Goal: Information Seeking & Learning: Compare options

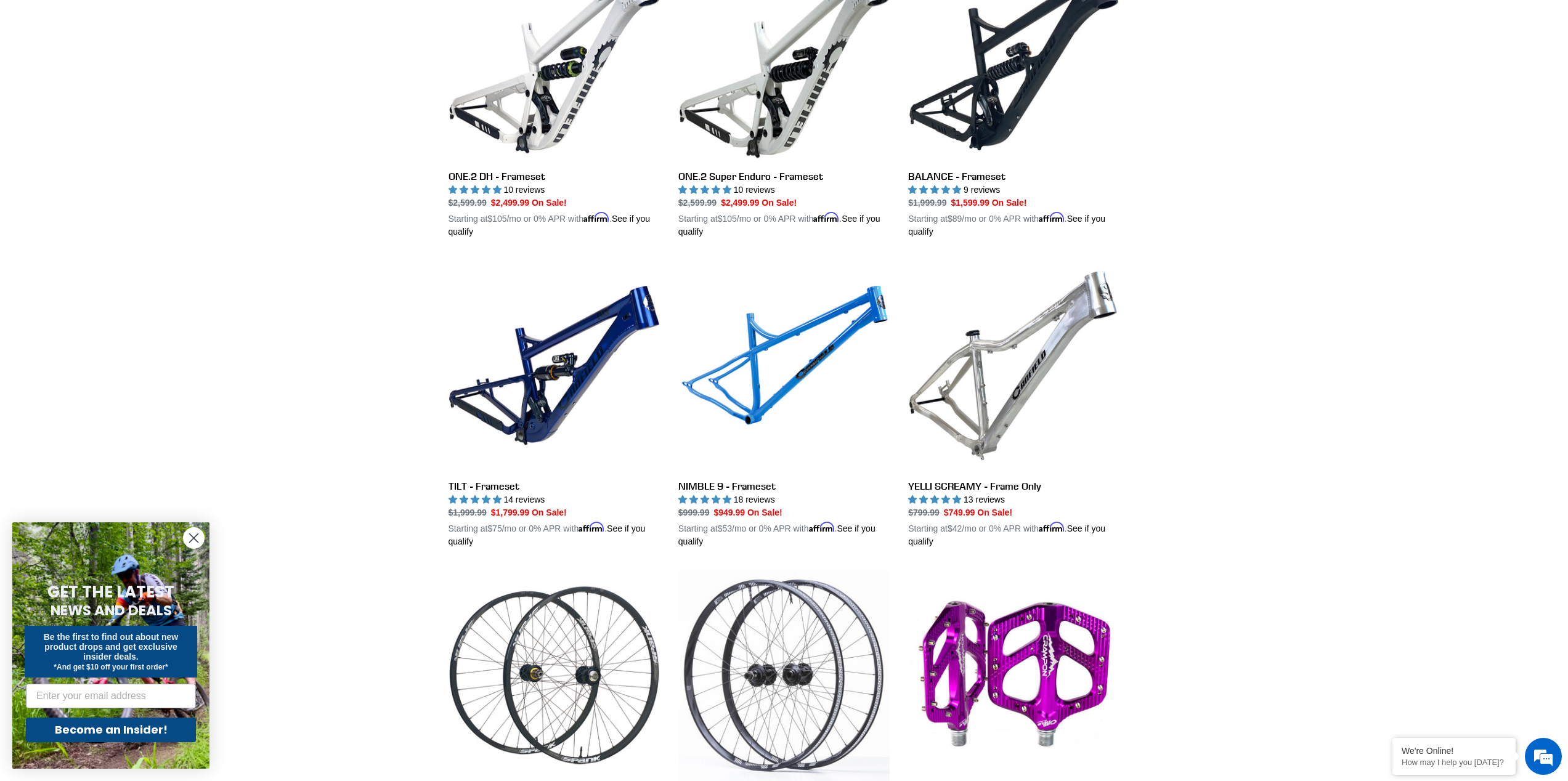
scroll to position [2011, 0]
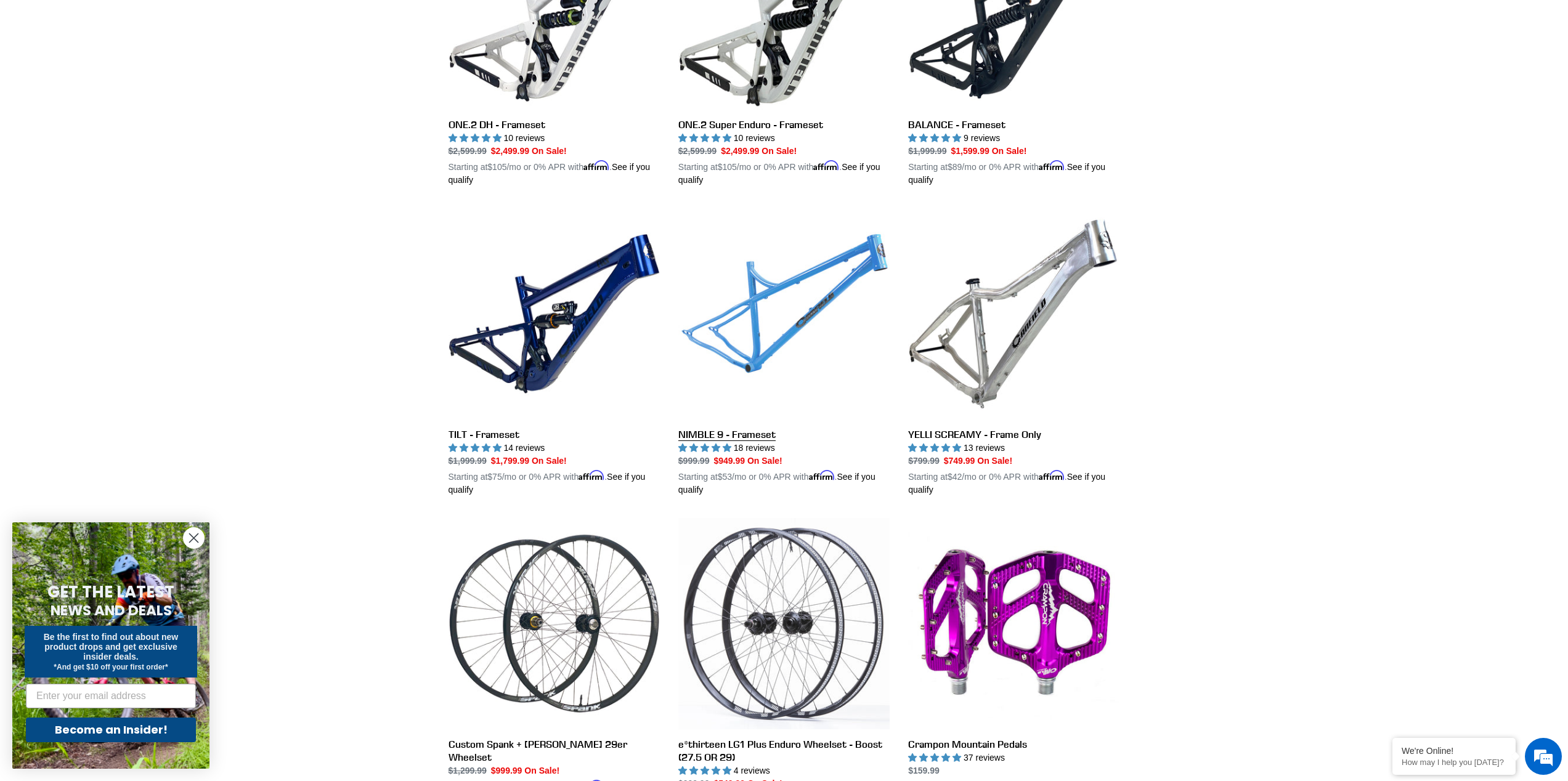
click at [799, 280] on link "NIMBLE 9 - Frameset" at bounding box center [784, 352] width 211 height 288
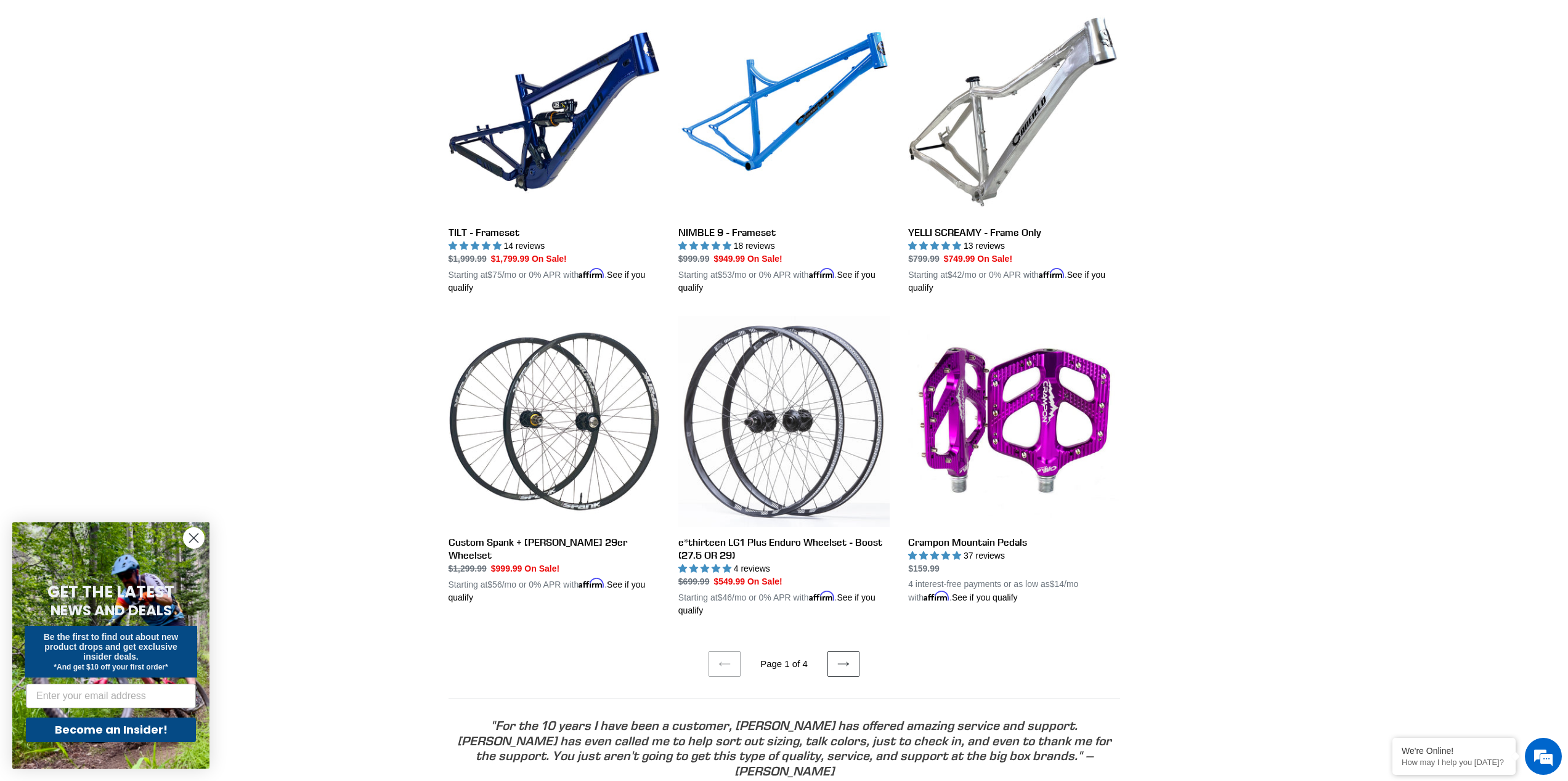
scroll to position [0, 0]
click at [849, 660] on link "Next page" at bounding box center [843, 664] width 32 height 26
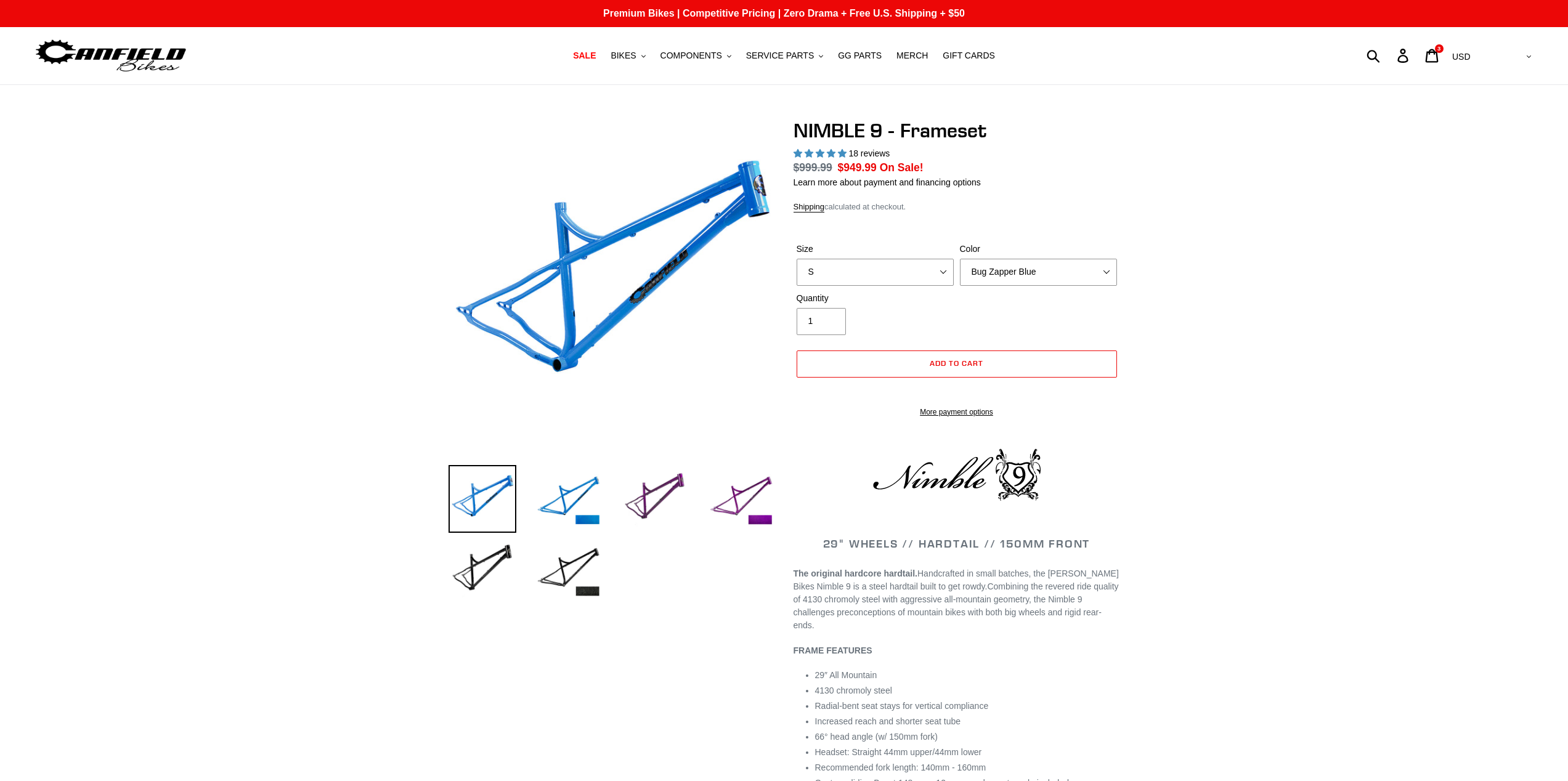
select select "highest-rating"
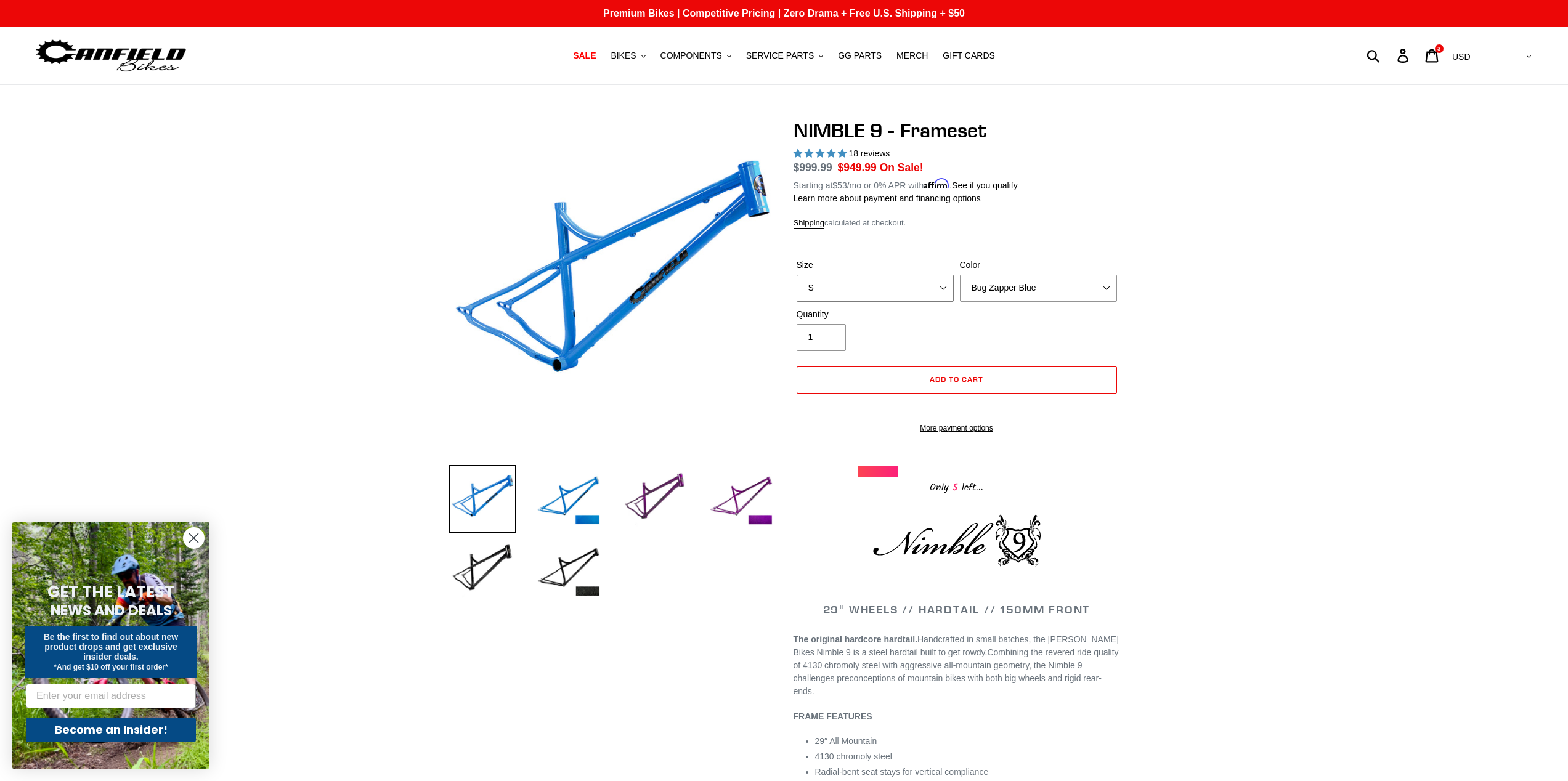
select select "M"
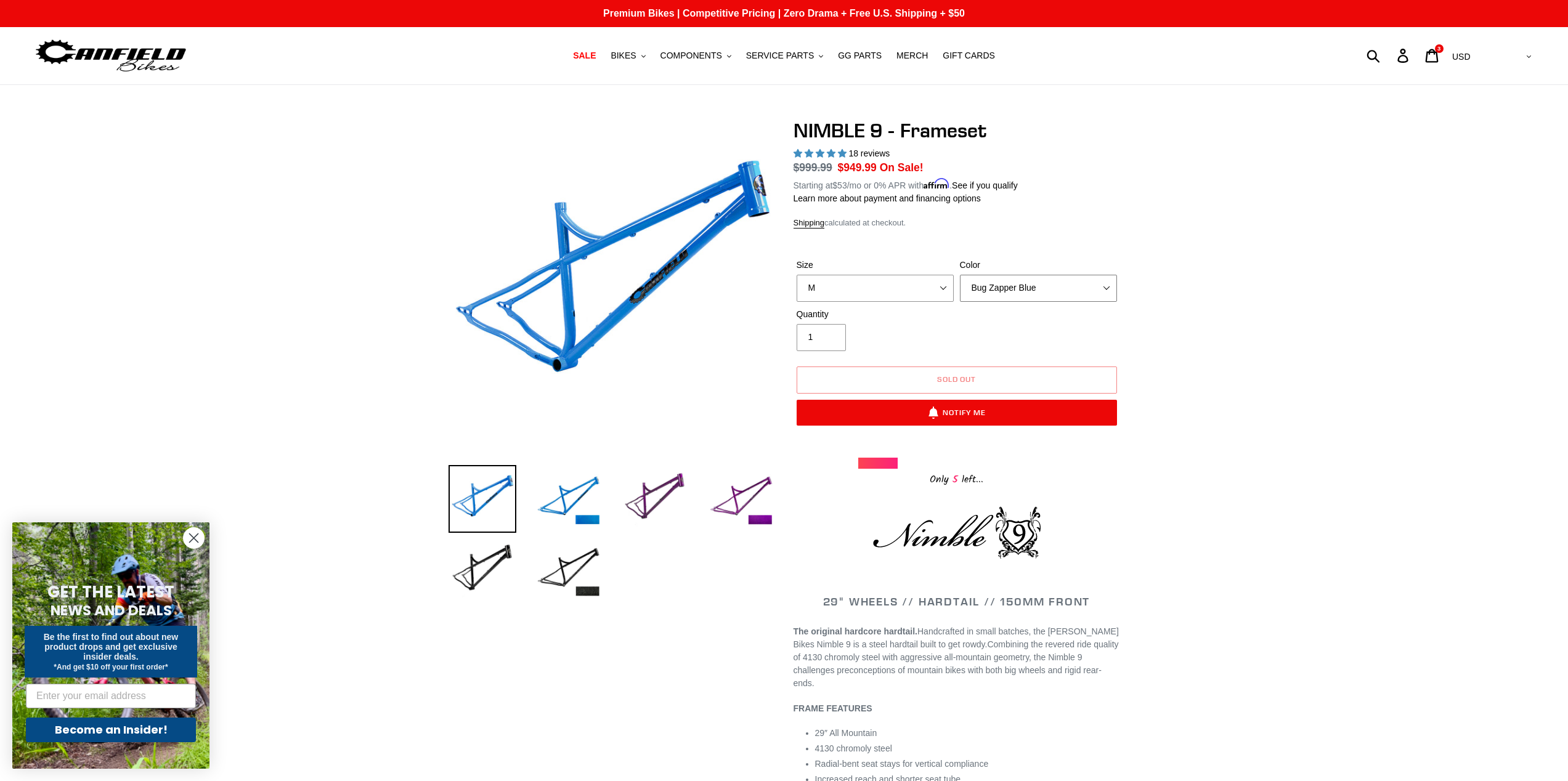
select select "Galaxy Black"
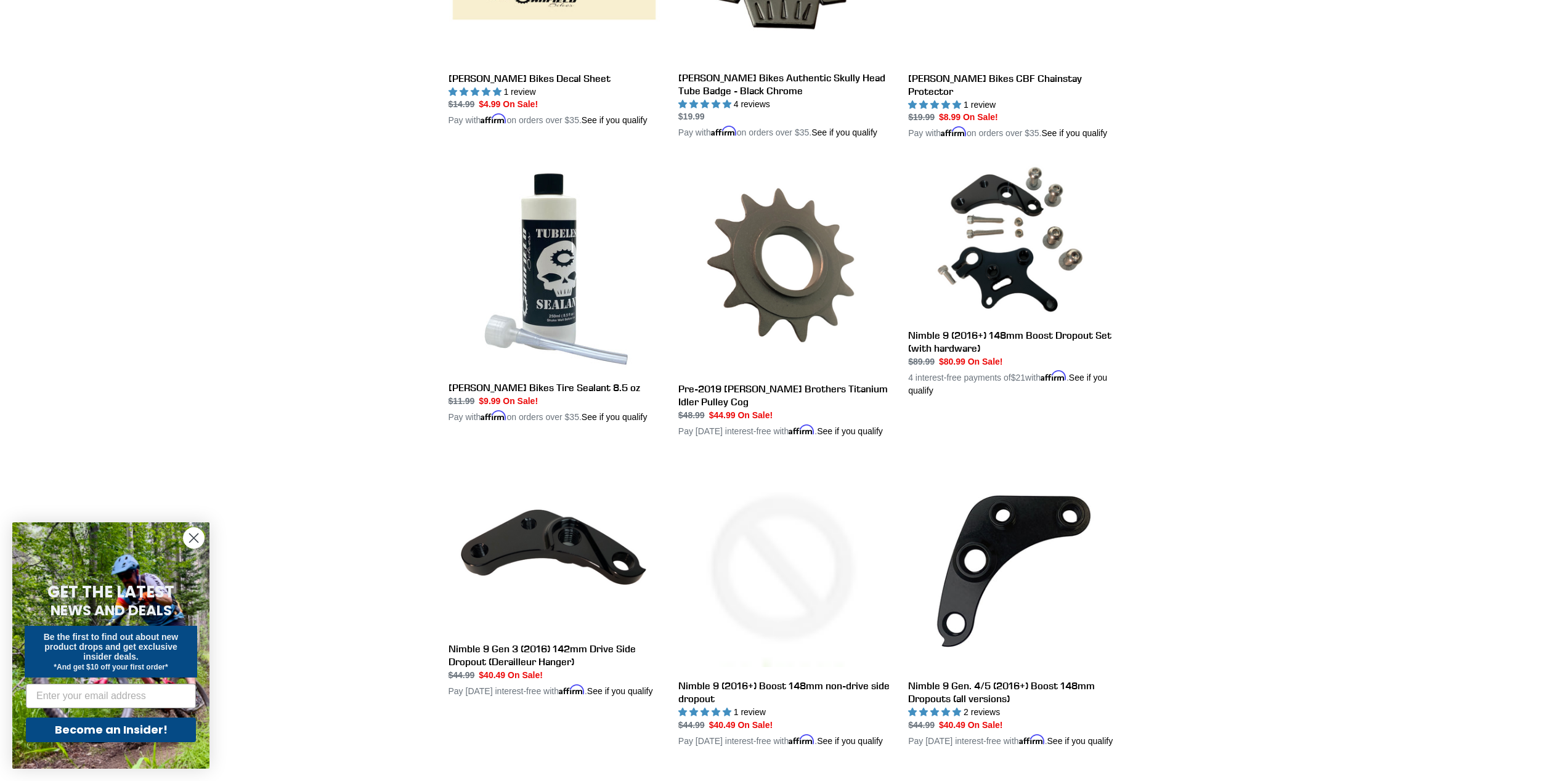
scroll to position [2368, 0]
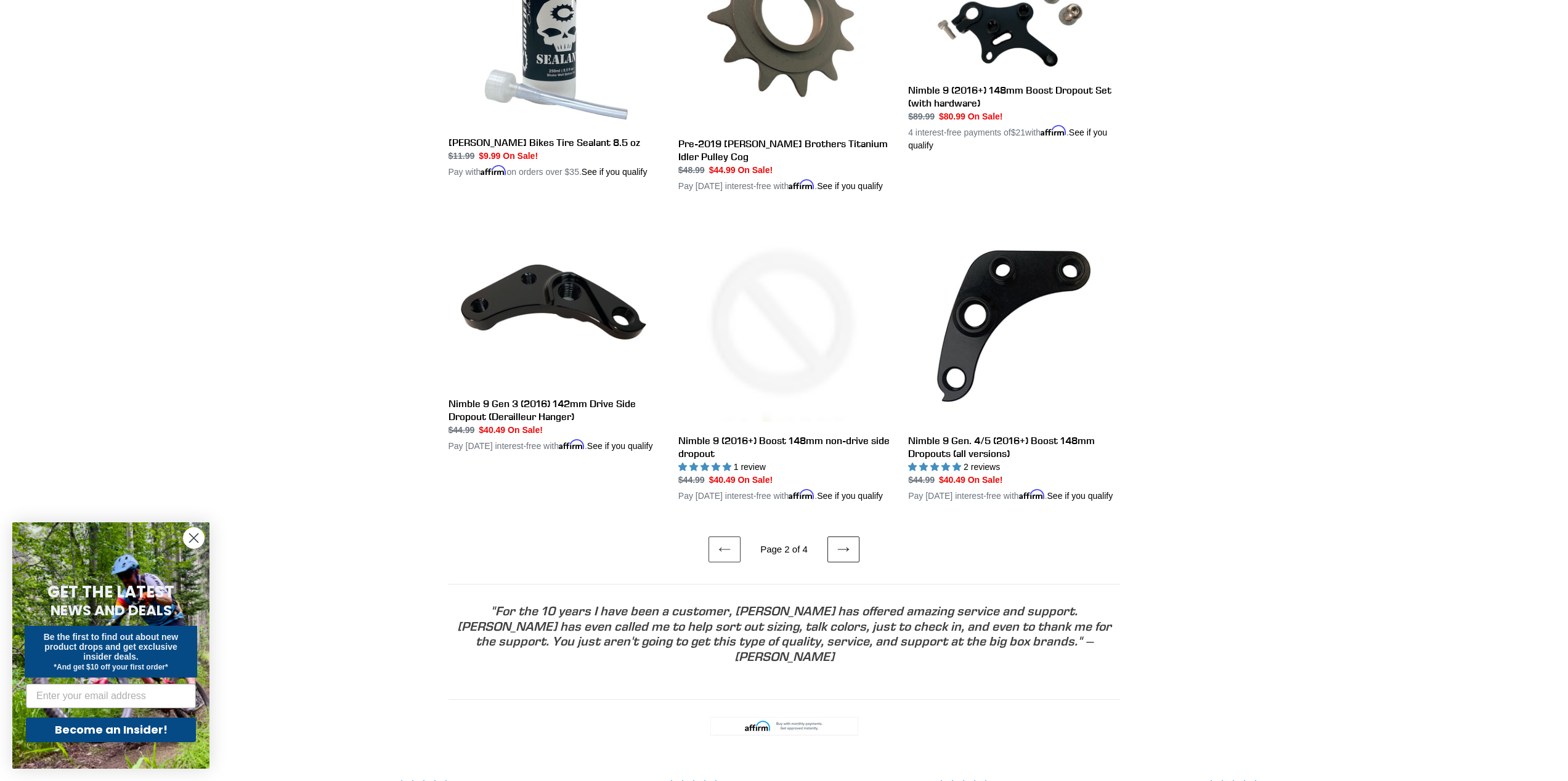
click at [844, 556] on icon at bounding box center [843, 549] width 12 height 12
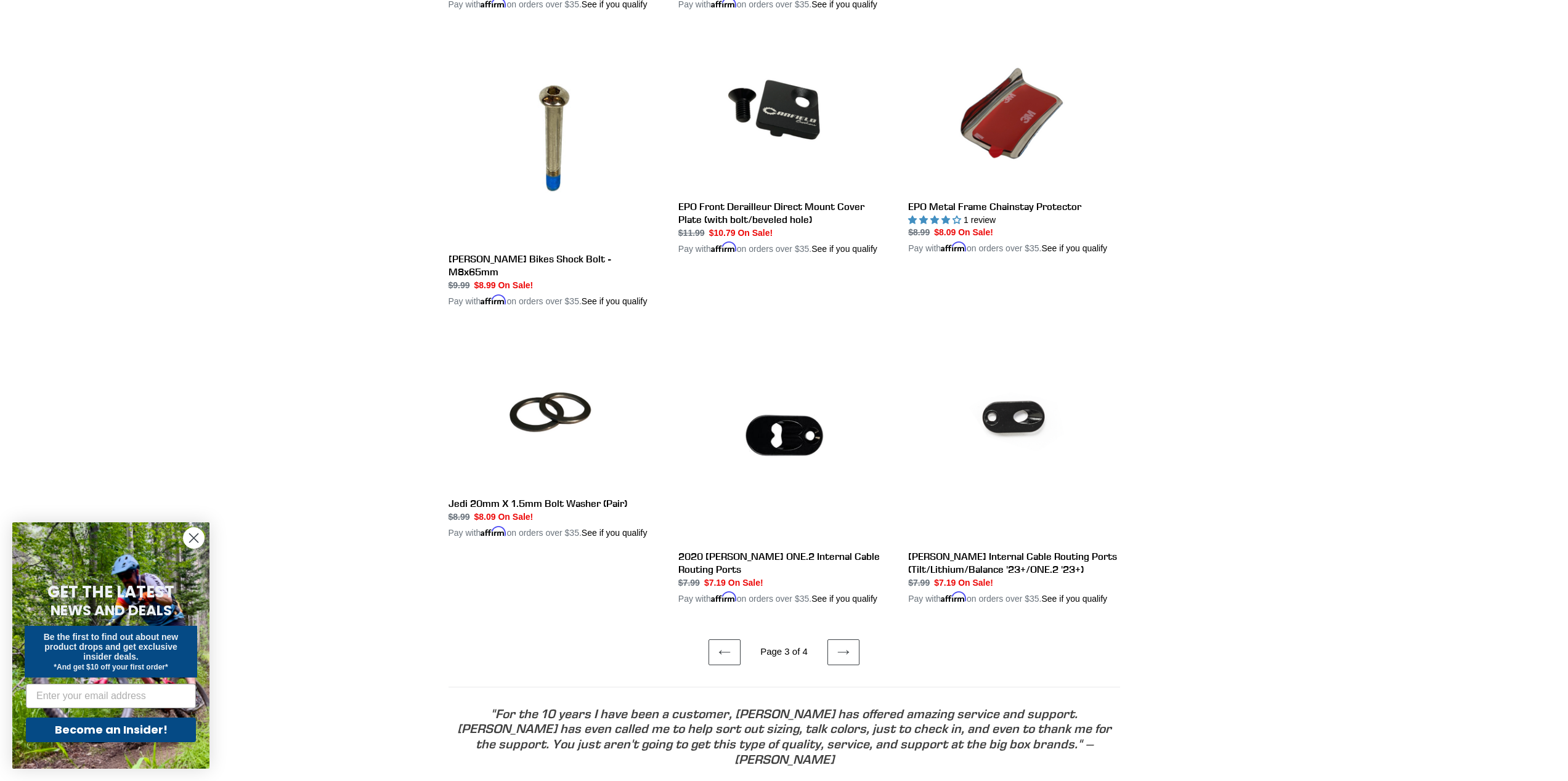
scroll to position [1897, 0]
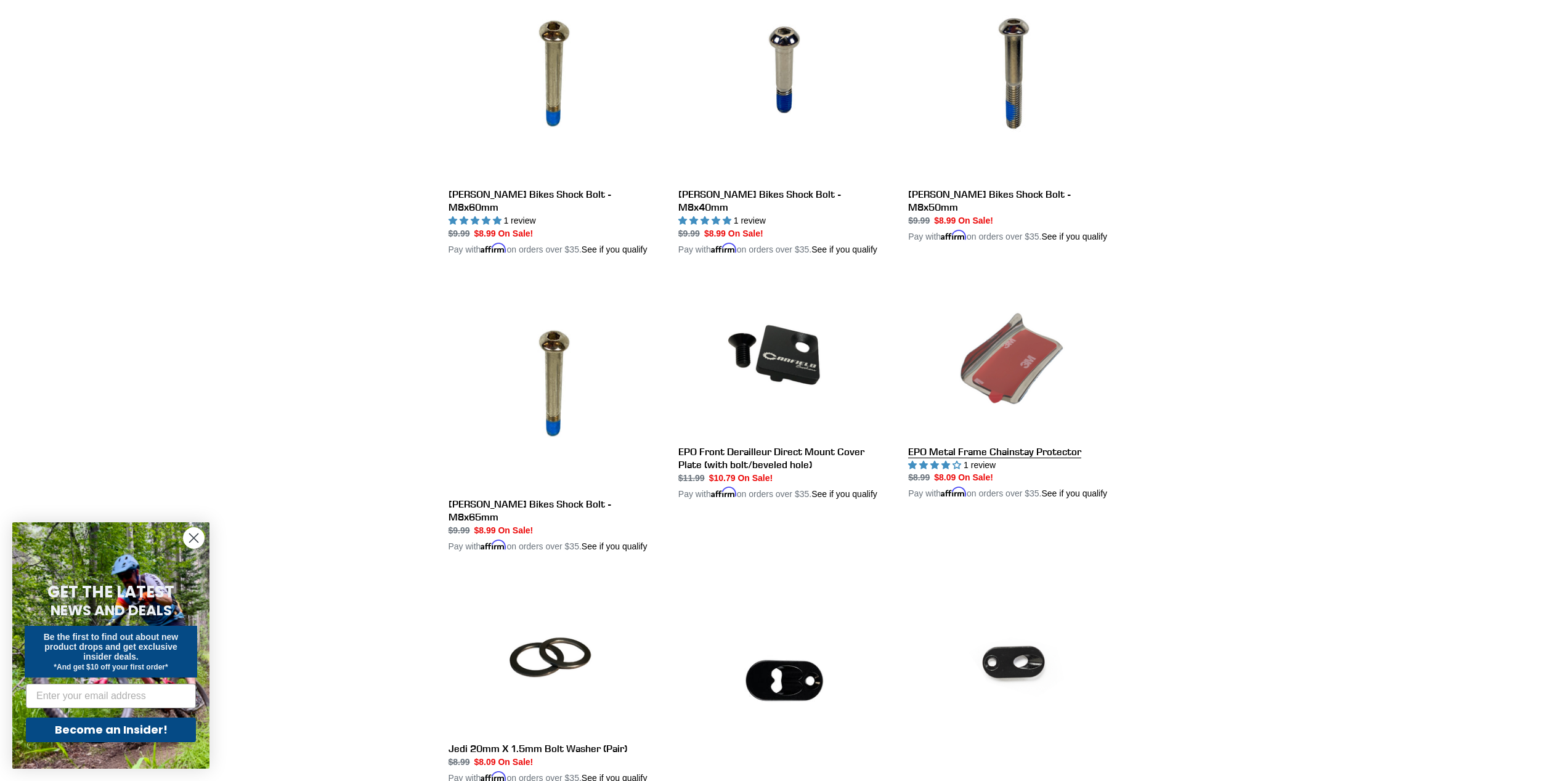
click at [1030, 400] on link "EPO Metal Frame Chainstay Protector" at bounding box center [1014, 389] width 211 height 223
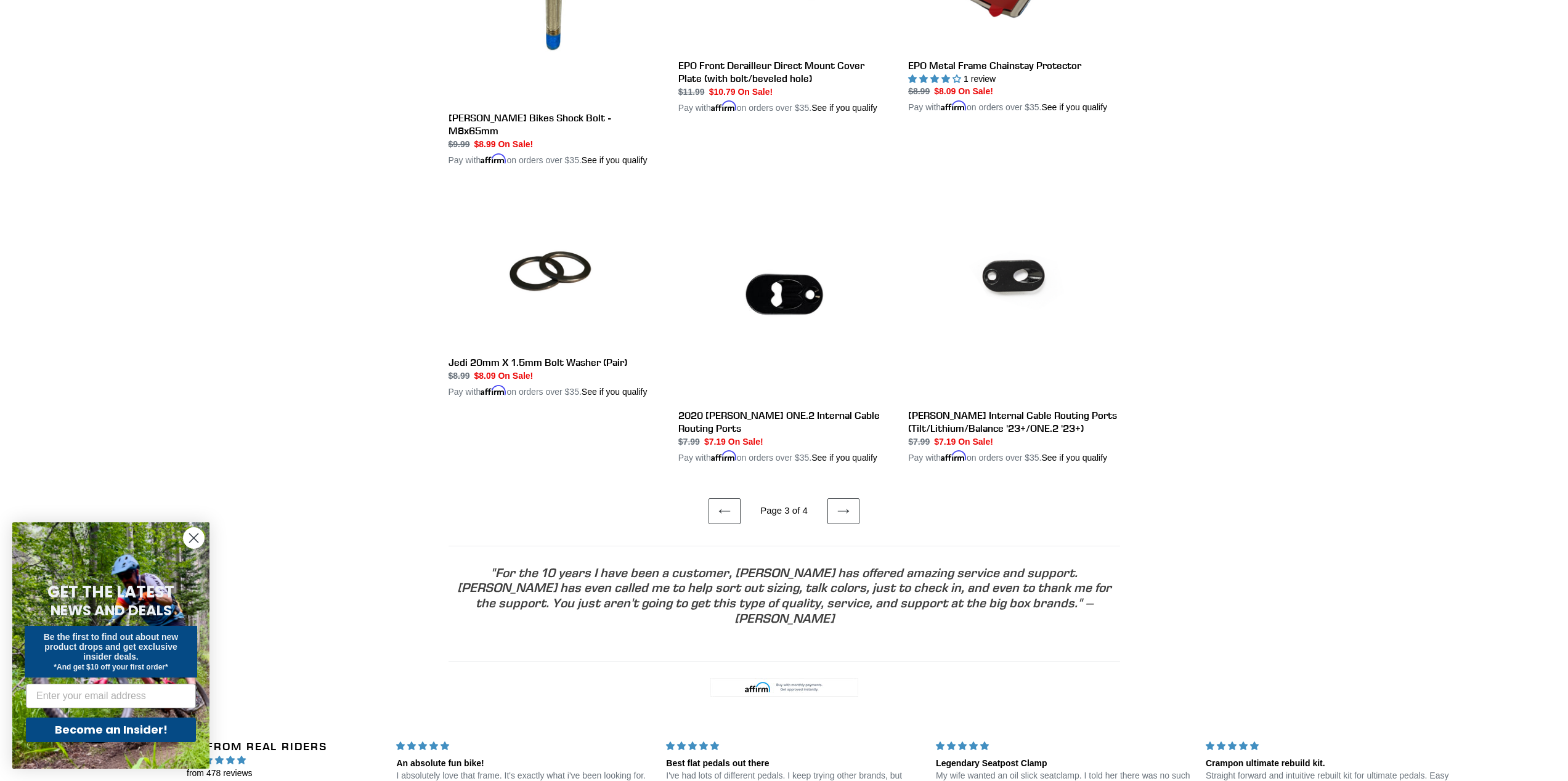
scroll to position [2287, 0]
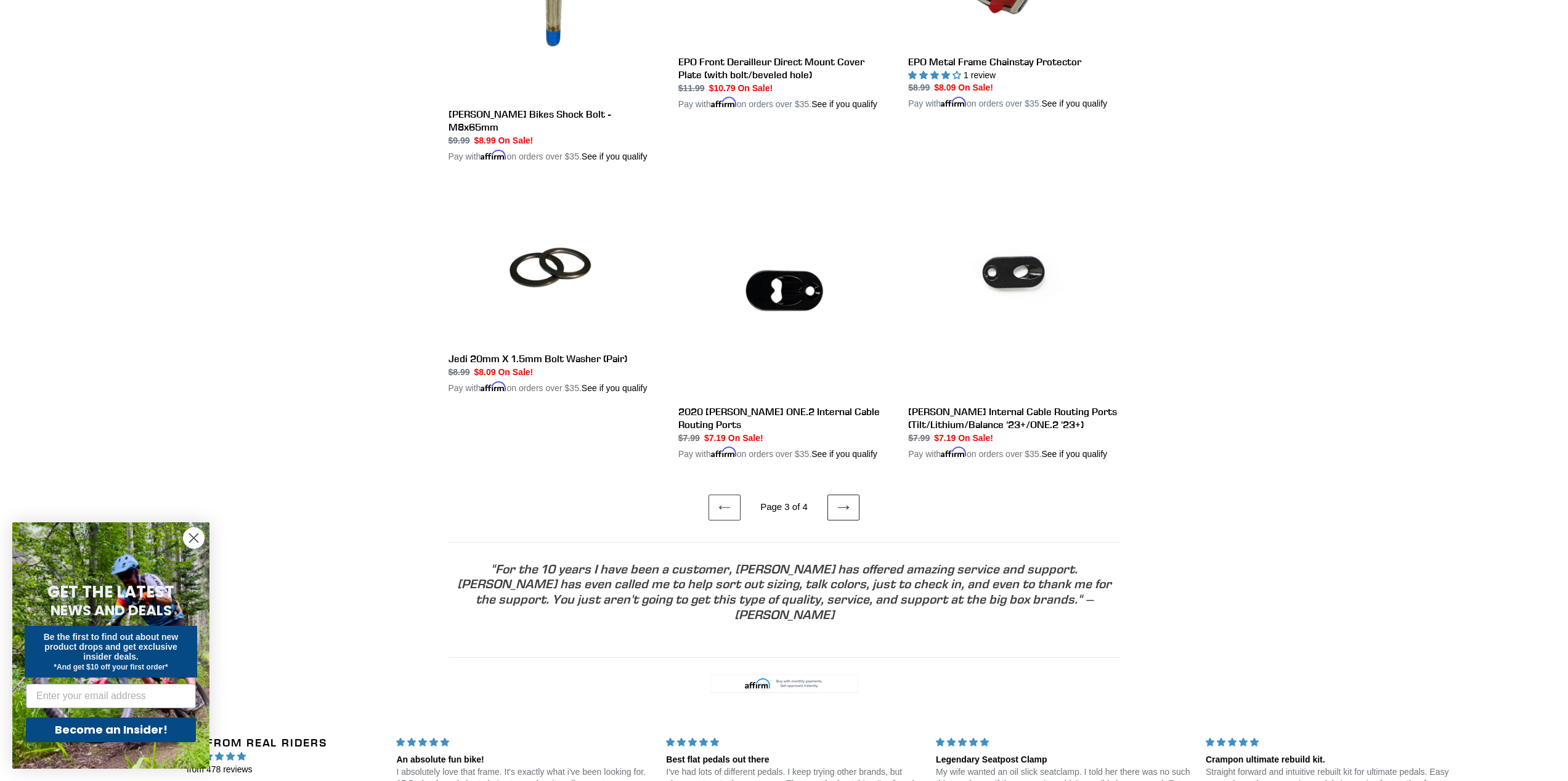
click at [849, 514] on icon at bounding box center [843, 508] width 12 height 12
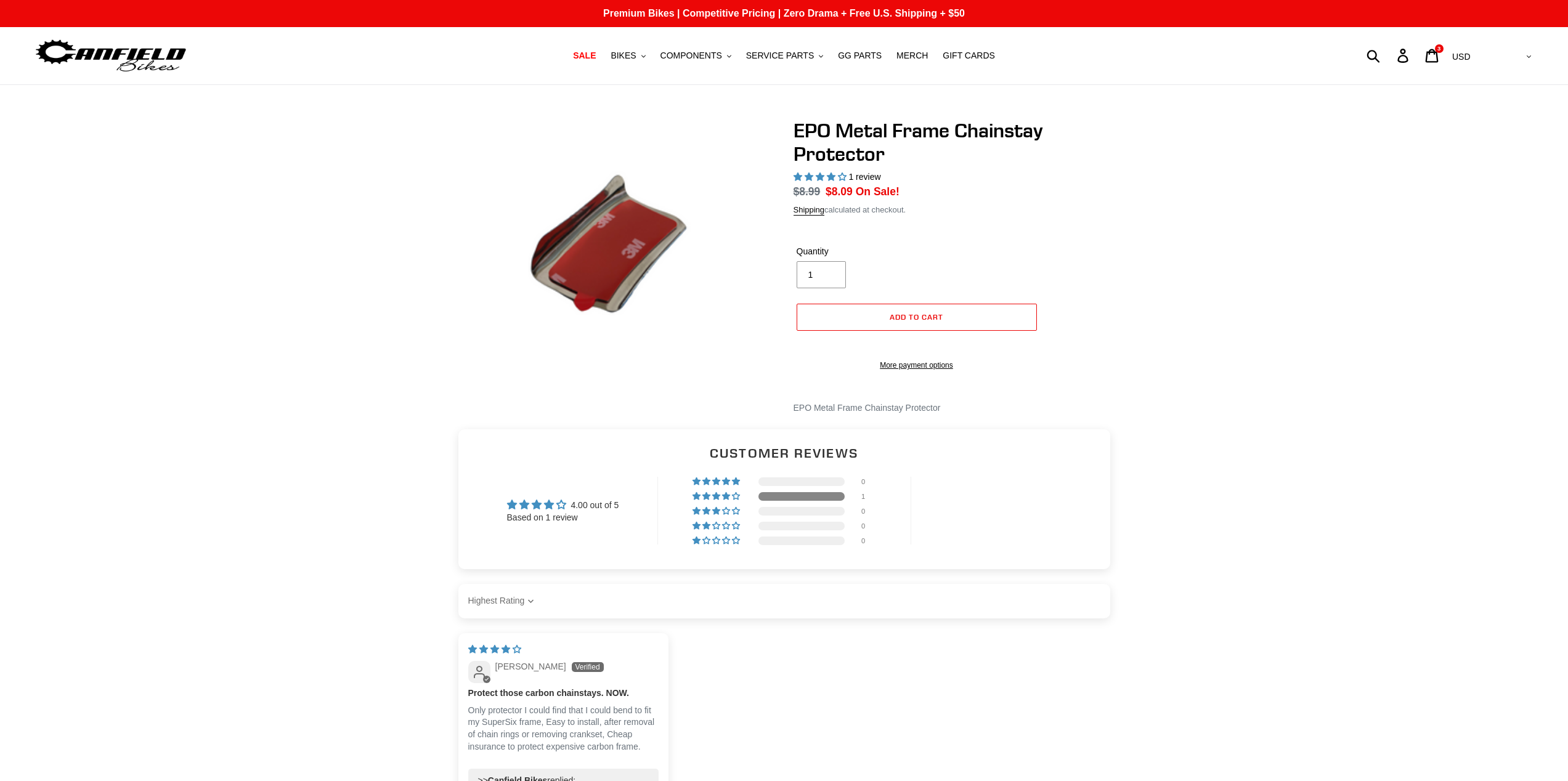
select select "highest-rating"
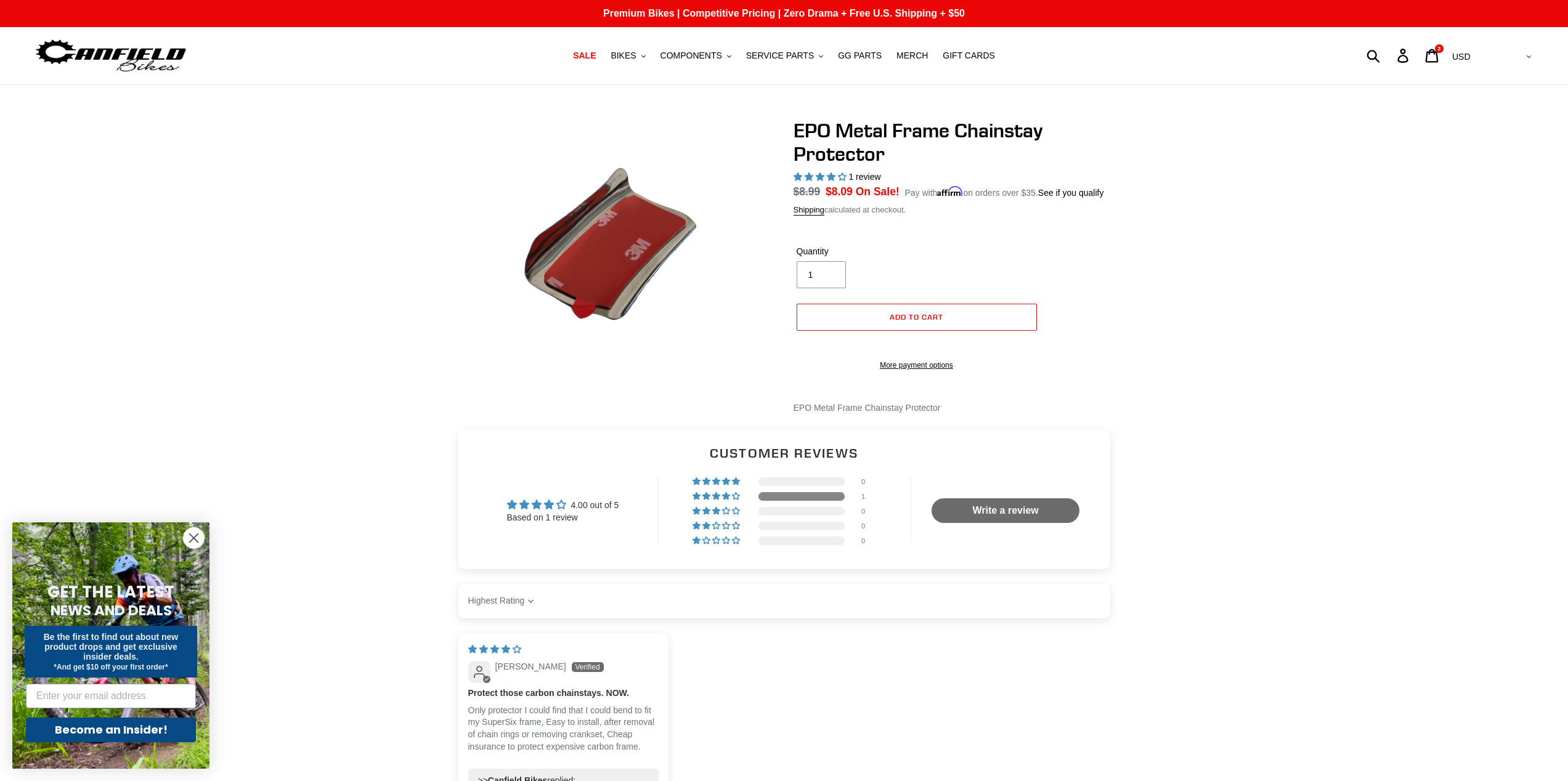
click at [586, 247] on img at bounding box center [614, 242] width 355 height 267
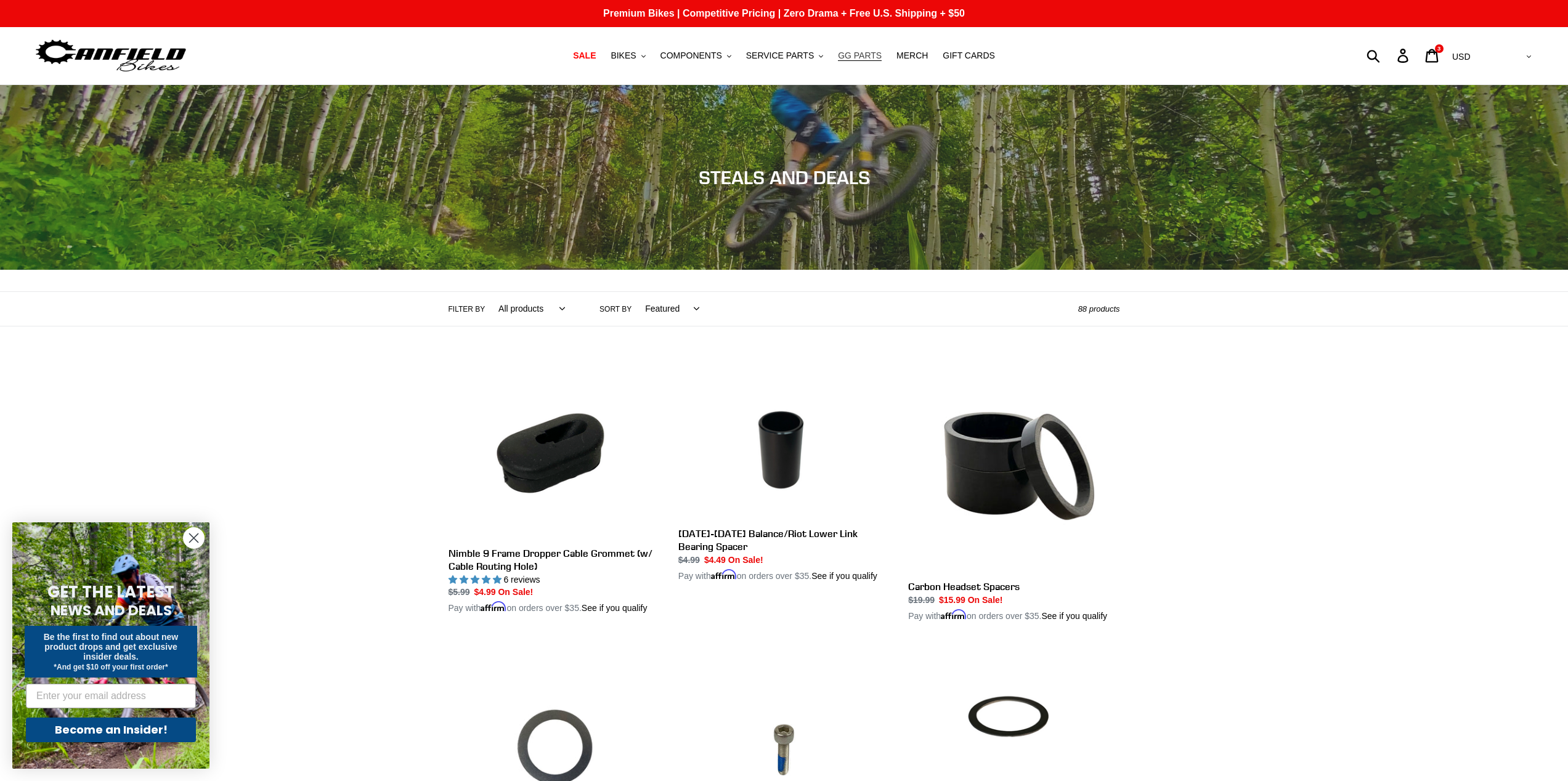
click at [848, 57] on span "GG PARTS" at bounding box center [860, 55] width 44 height 10
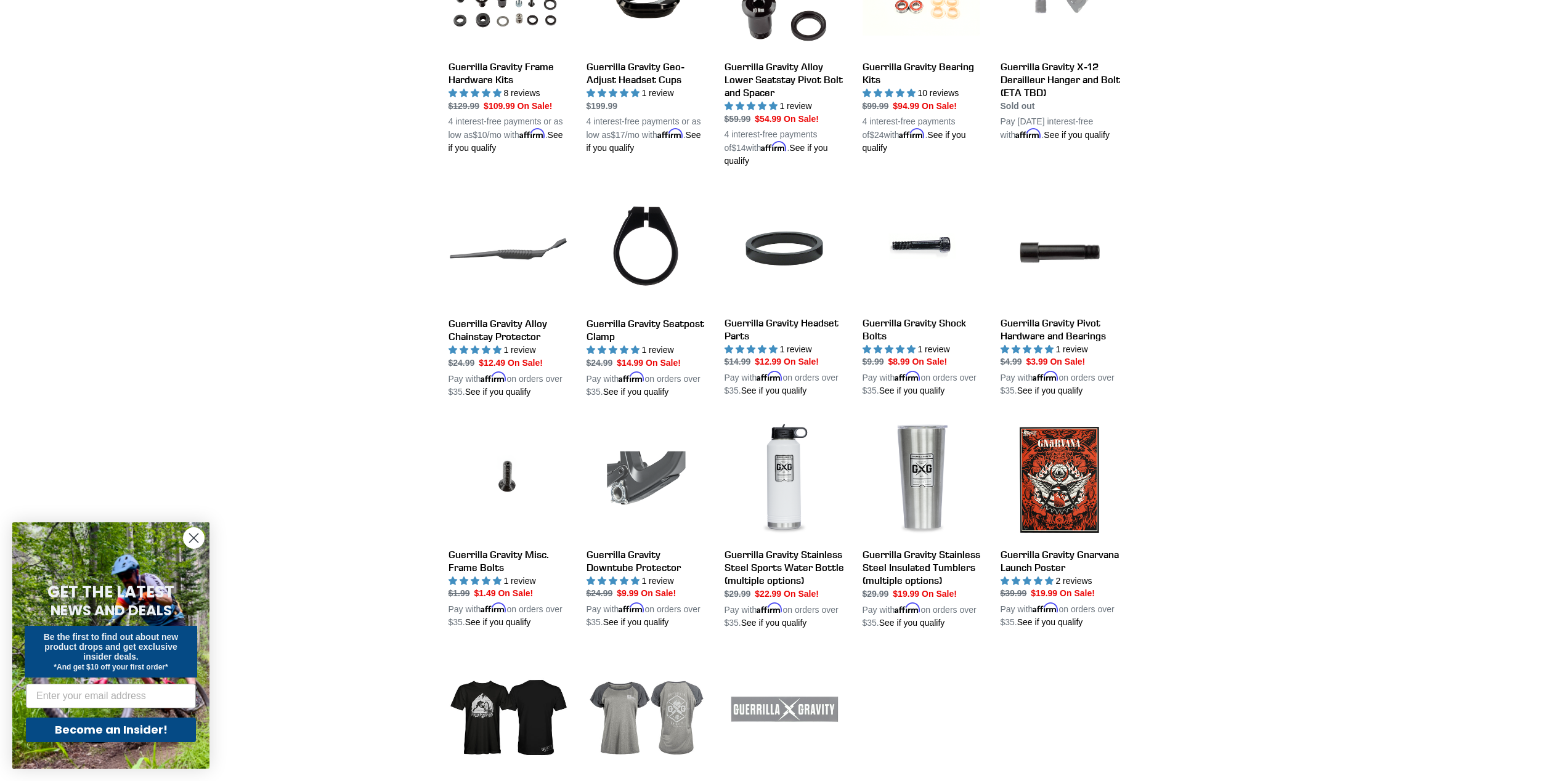
scroll to position [953, 0]
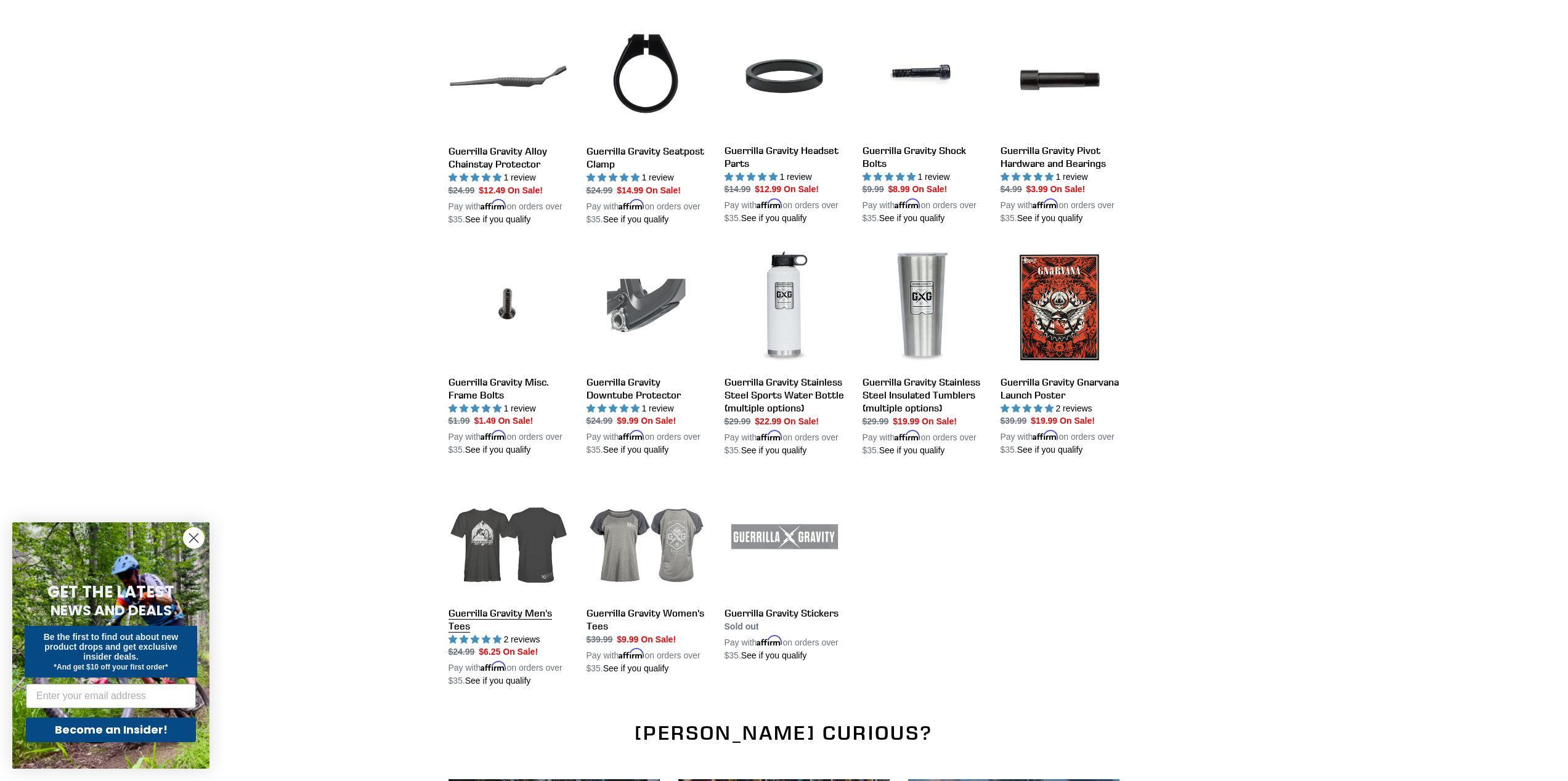
click at [525, 559] on link "Guerrilla Gravity Men's Tees" at bounding box center [508, 583] width 120 height 209
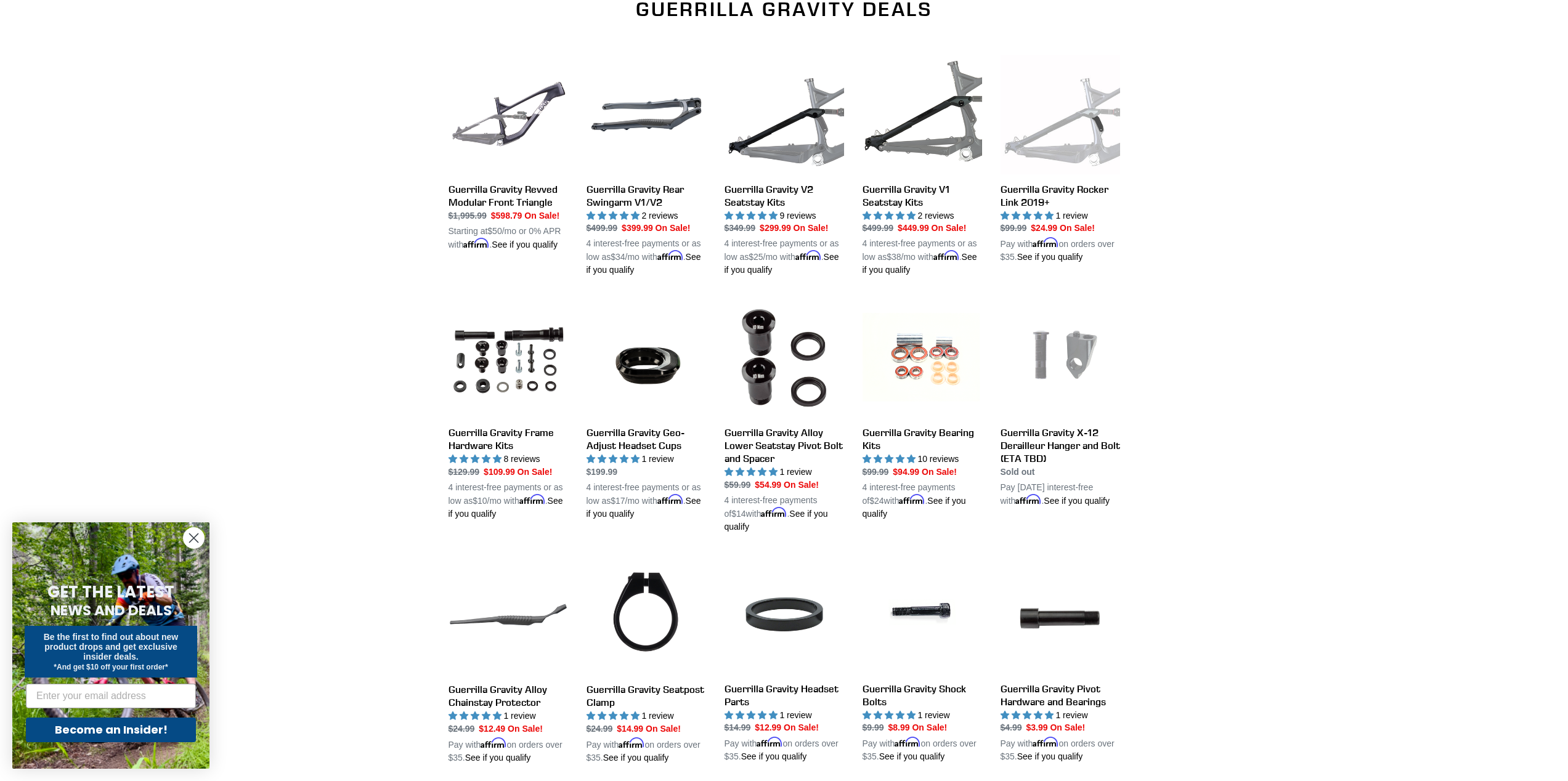
scroll to position [536, 0]
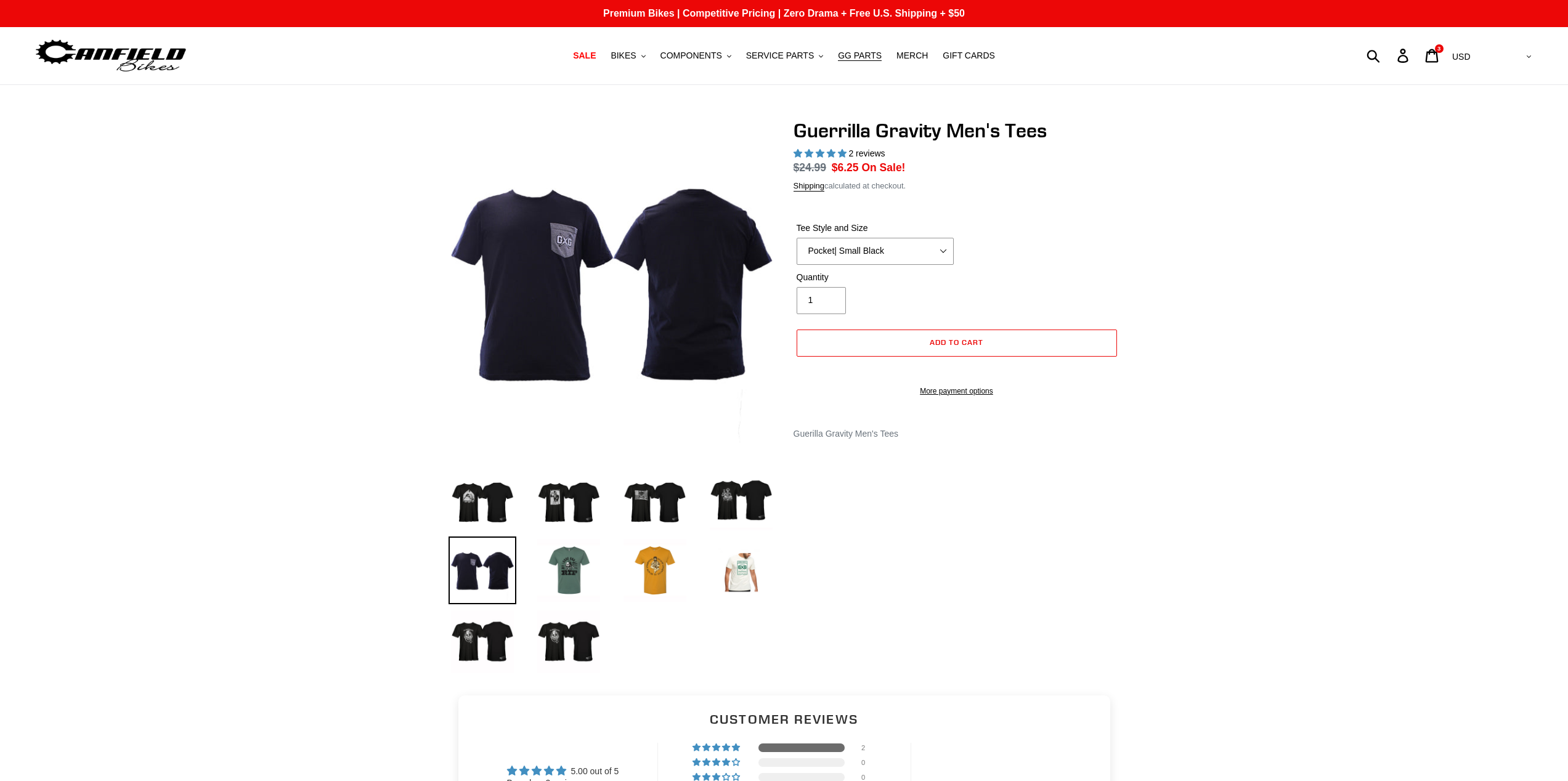
select select "highest-rating"
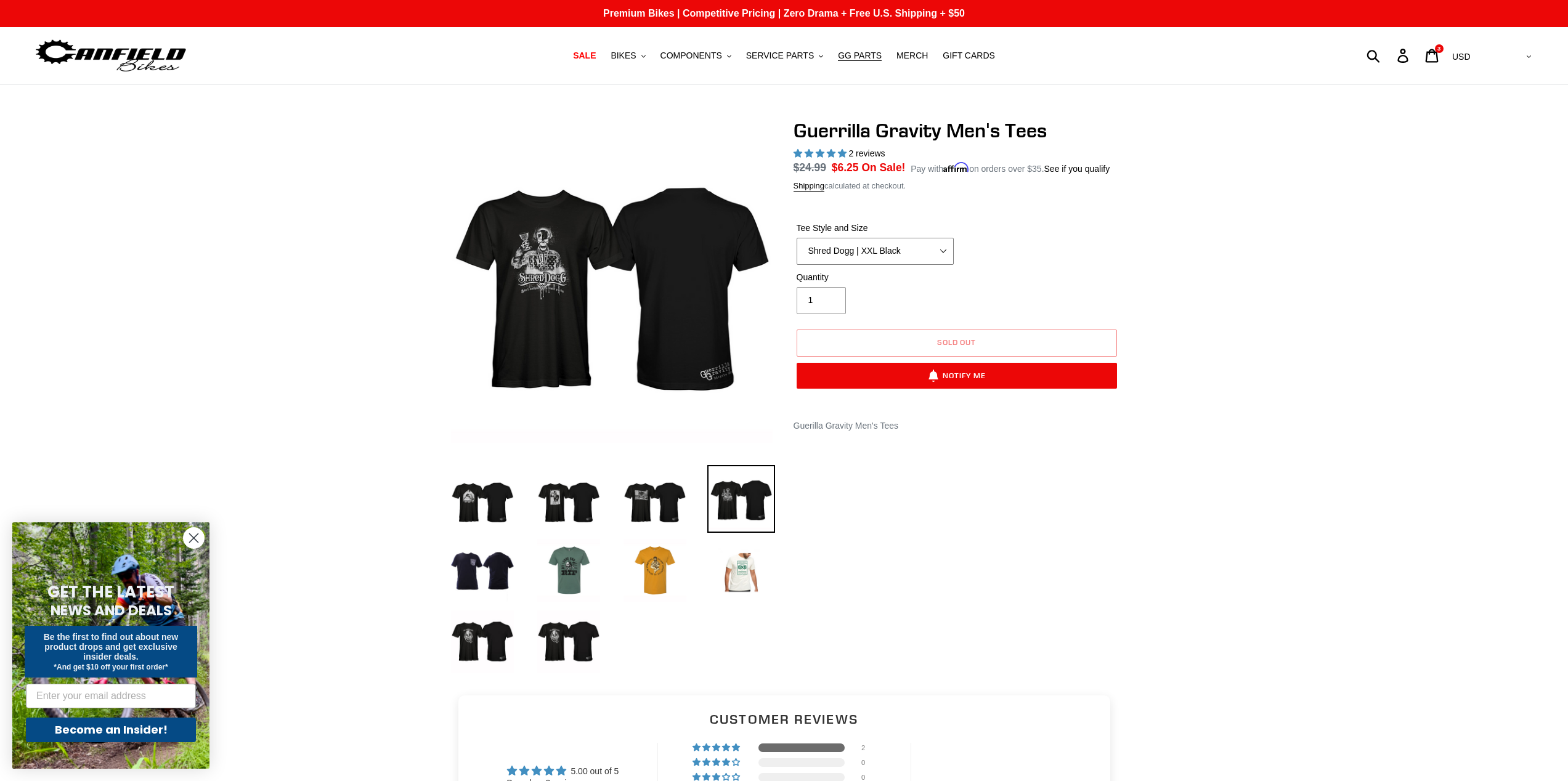
select select "Mountain Made | XXL White"
